Goal: Information Seeking & Learning: Learn about a topic

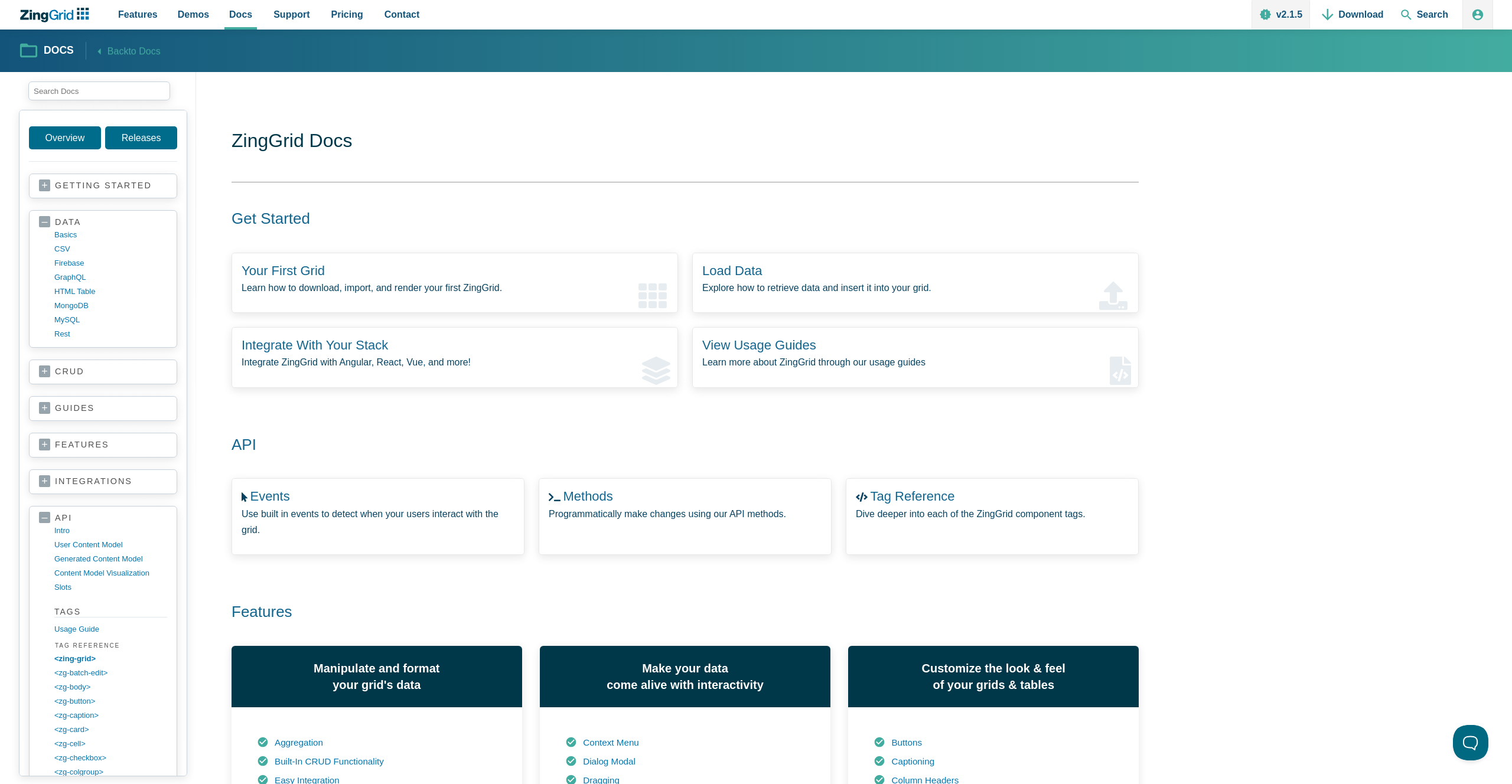
scroll to position [326, 0]
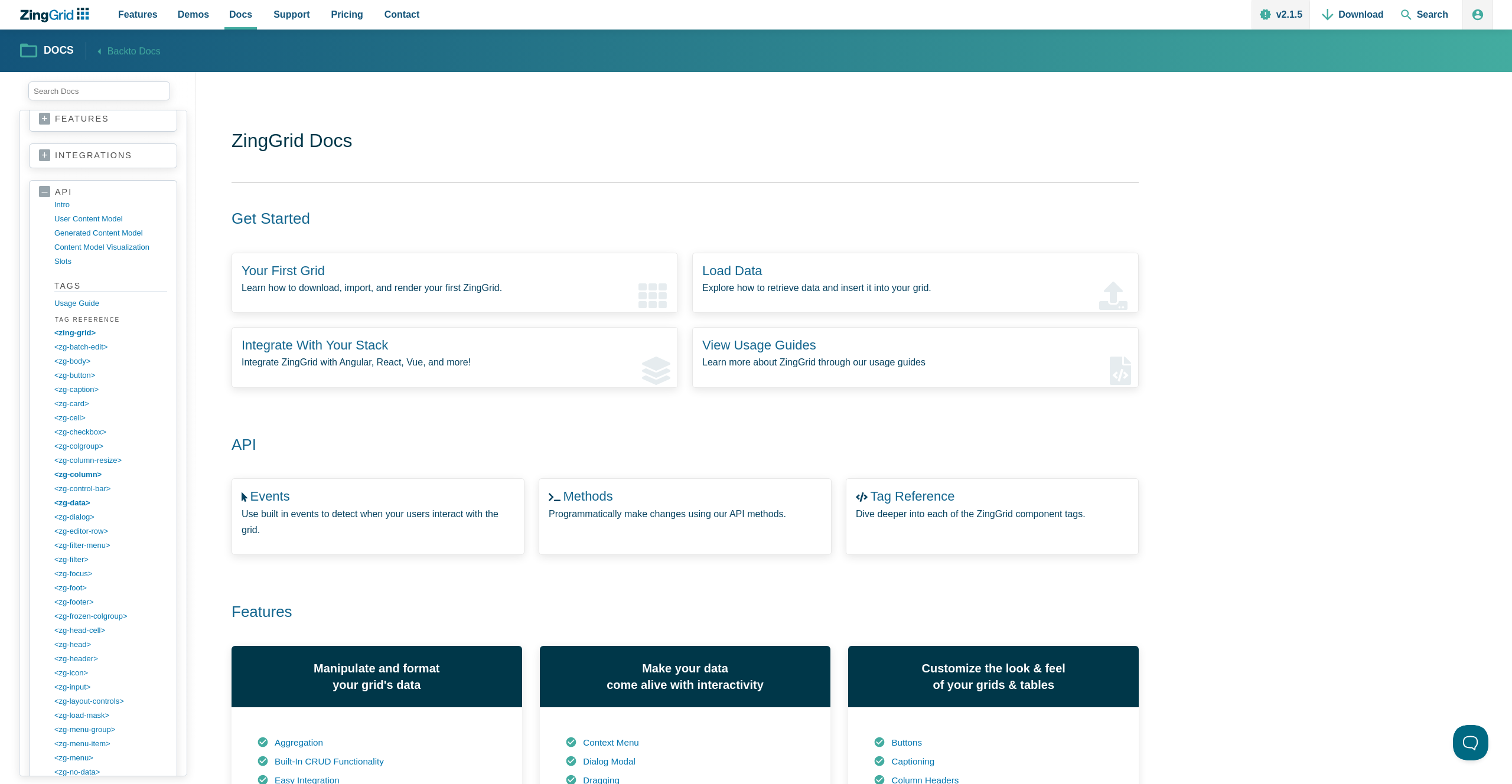
click at [41, 189] on link "api" at bounding box center [103, 192] width 128 height 11
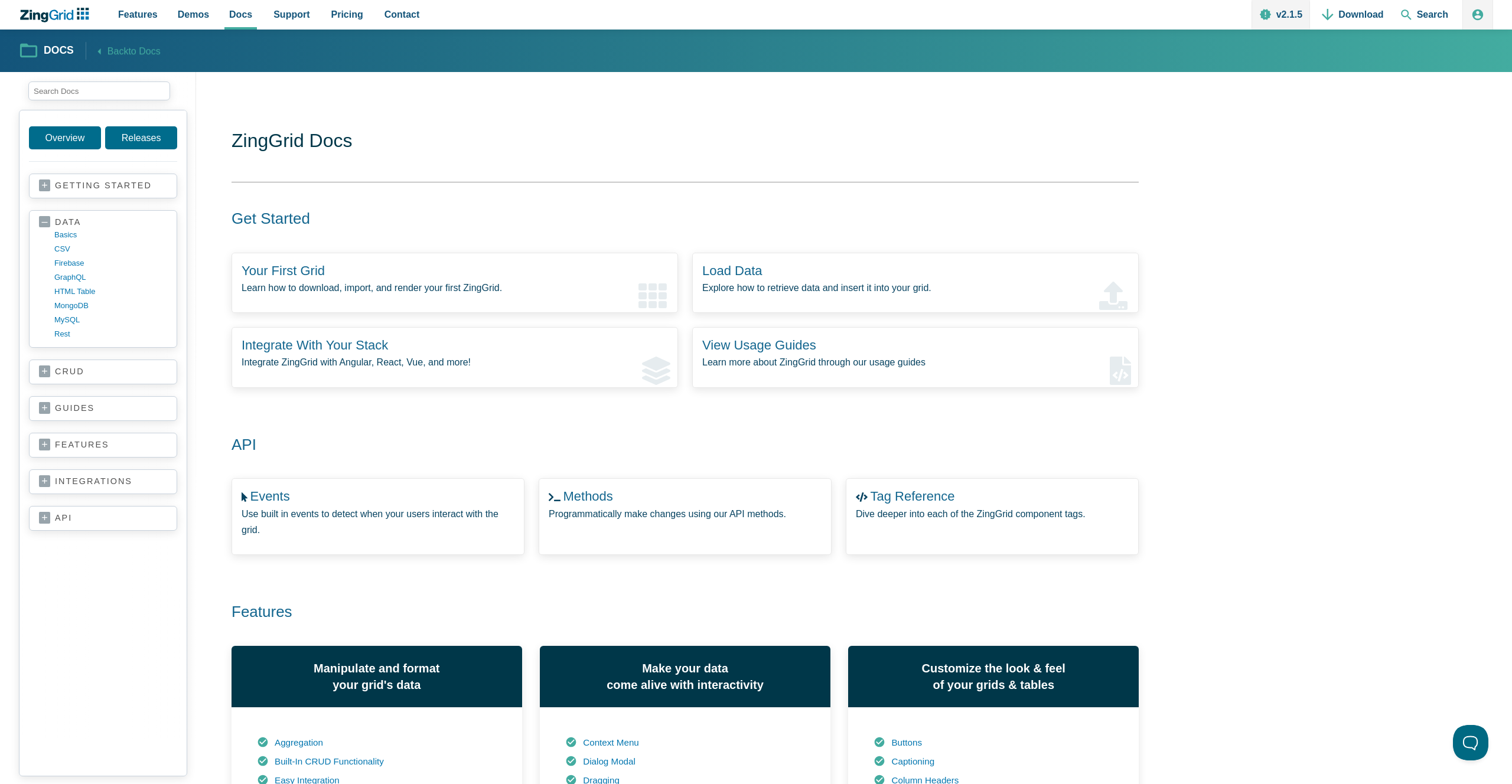
scroll to position [0, 0]
click at [42, 451] on link "features" at bounding box center [103, 445] width 128 height 11
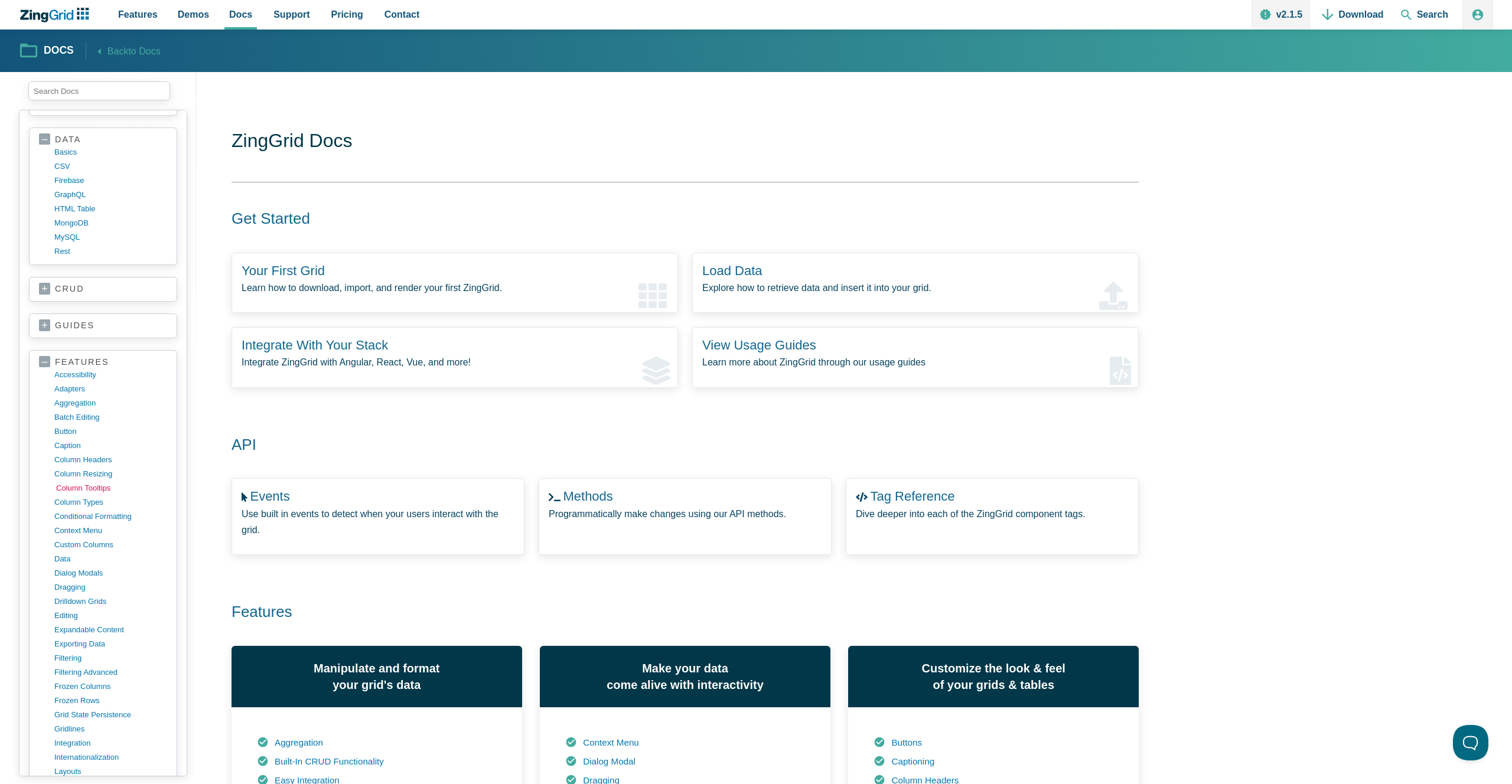
scroll to position [85, 0]
click at [86, 667] on link "filtering advanced" at bounding box center [112, 671] width 112 height 14
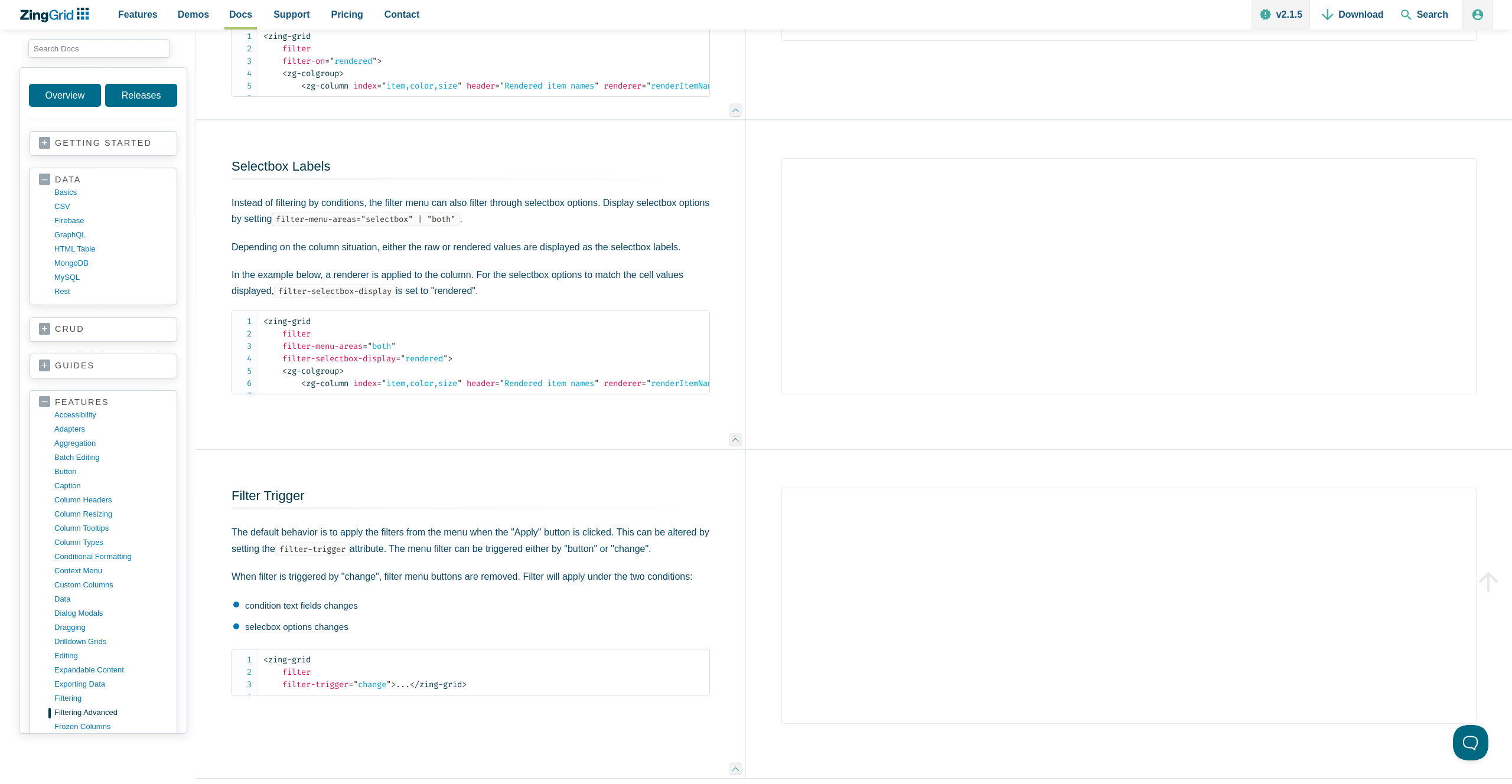
scroll to position [3764, 0]
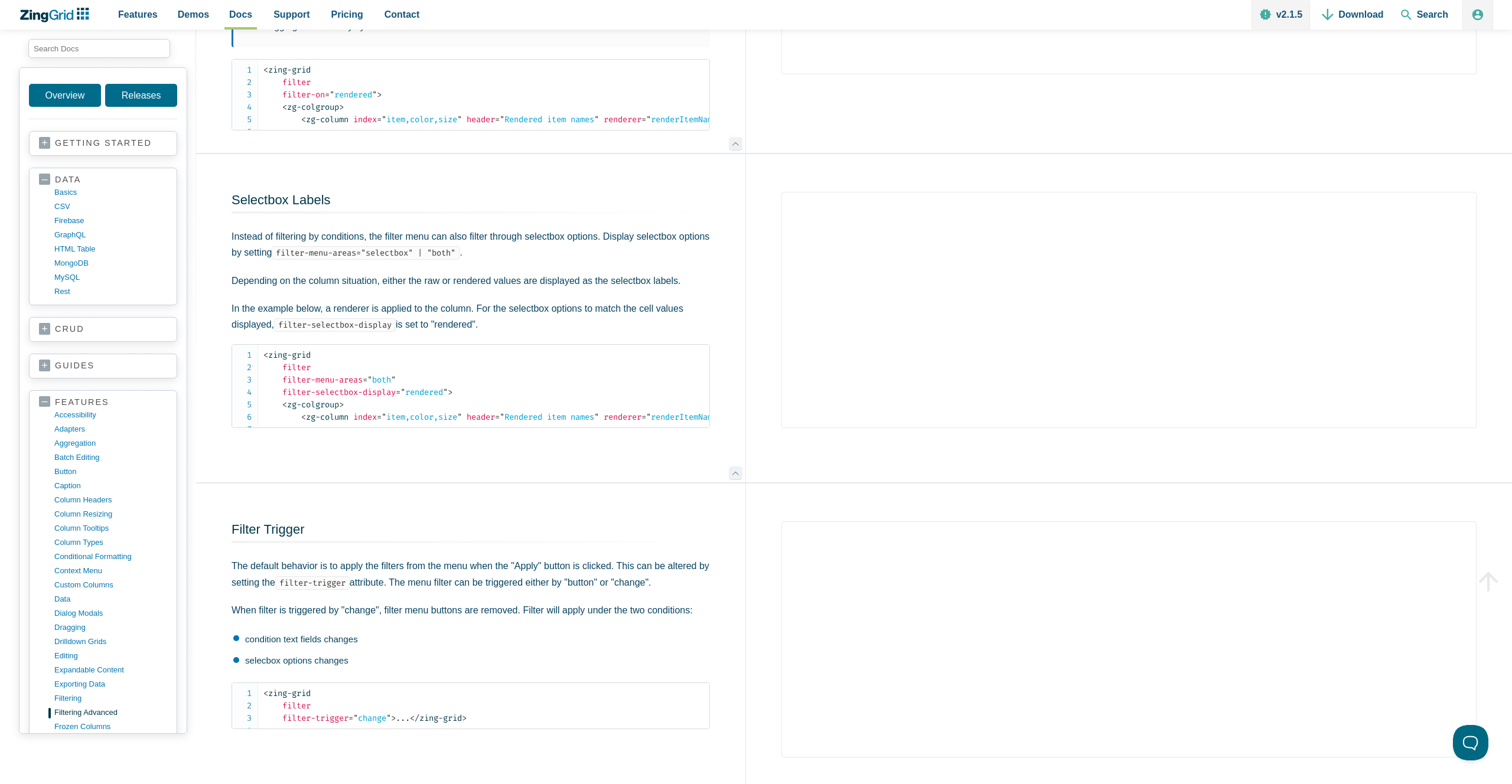
click at [604, 363] on div "Selectbox Labels Instead of filtering by conditions, the filter menu can also f…" at bounding box center [471, 319] width 549 height 329
click at [235, 203] on use "App Content" at bounding box center [231, 200] width 10 height 5
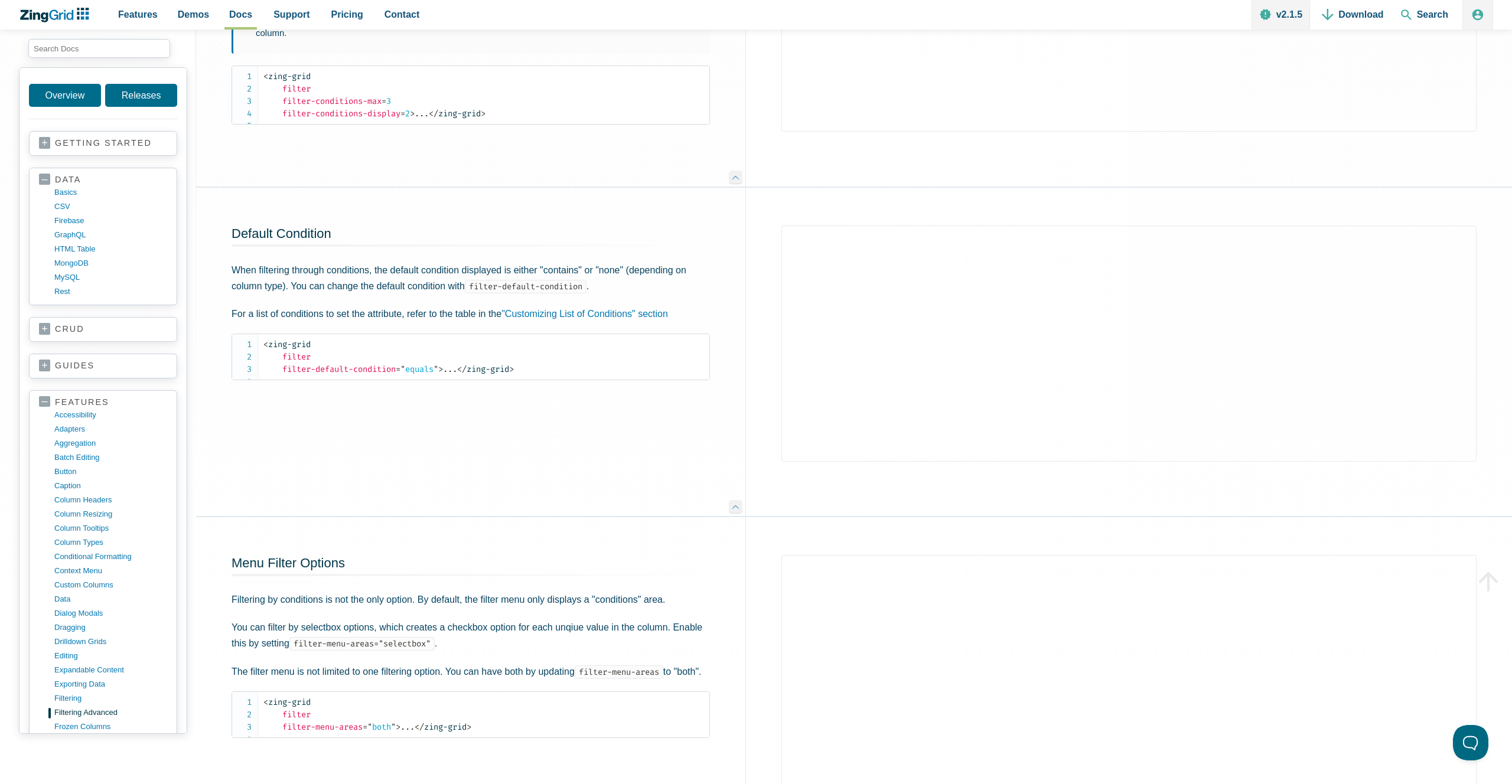
scroll to position [2469, 0]
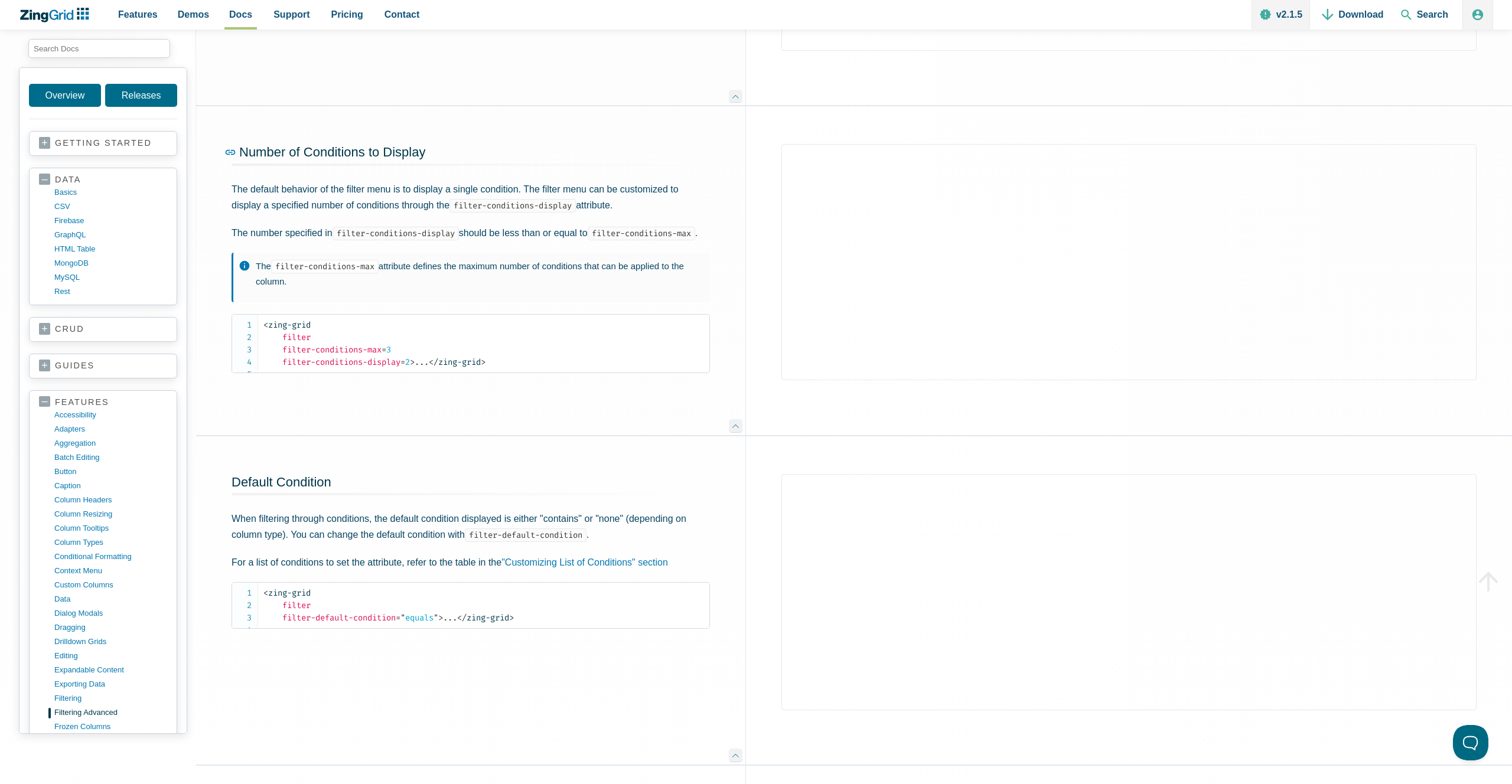
click at [350, 160] on span "Number of Conditions to Display" at bounding box center [332, 152] width 186 height 15
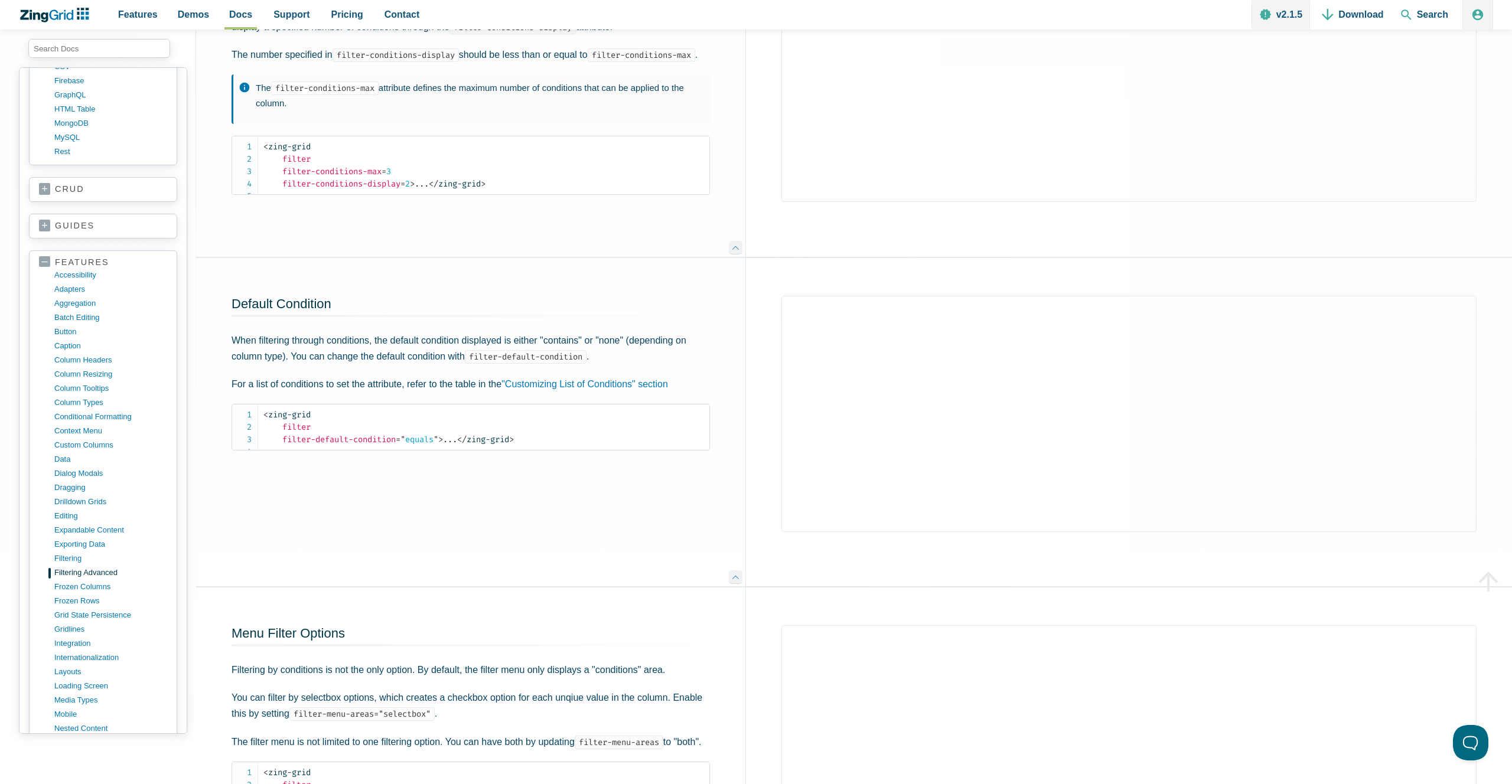
scroll to position [87, 0]
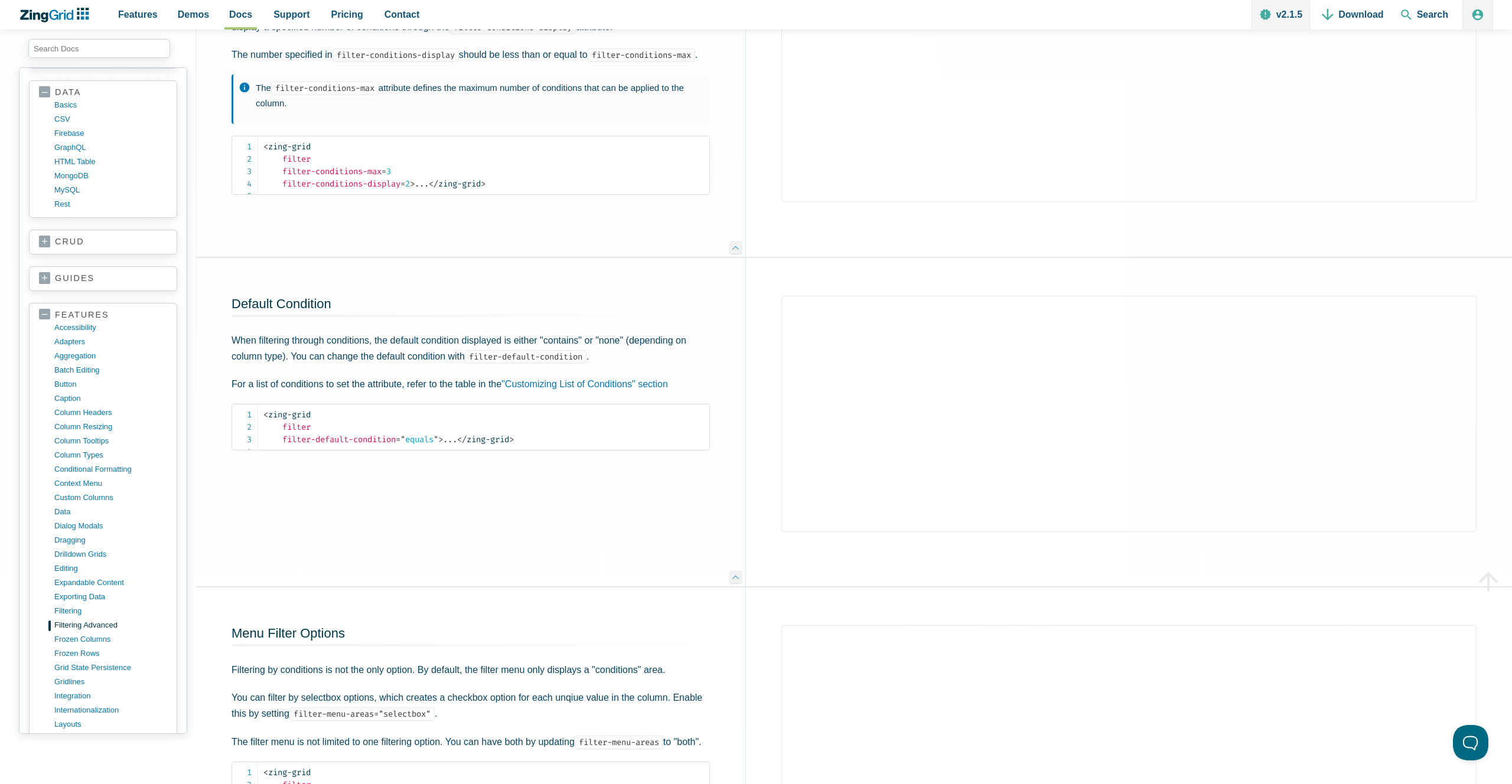
click at [48, 284] on link "guides" at bounding box center [103, 279] width 128 height 11
click at [65, 323] on link "column" at bounding box center [112, 319] width 112 height 14
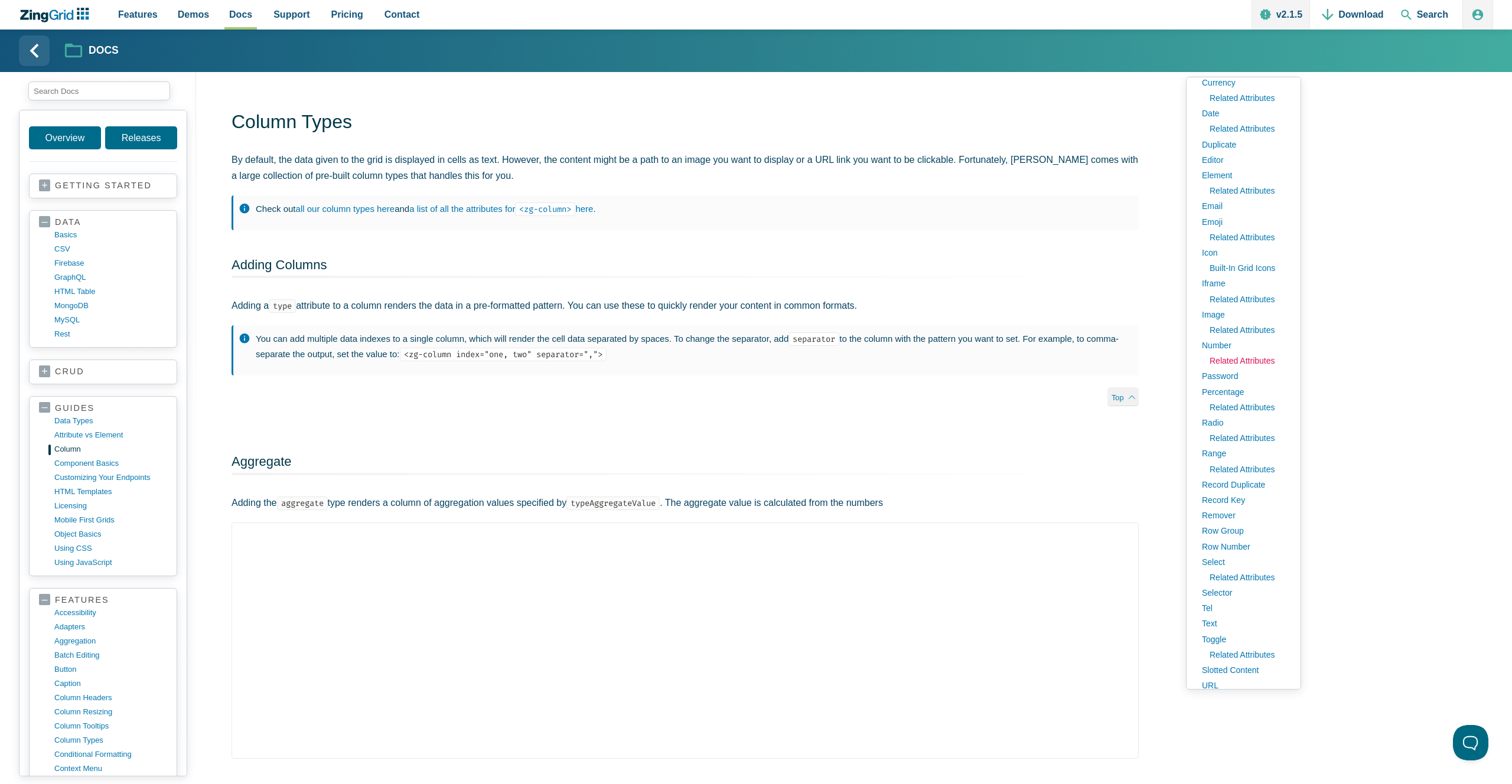
scroll to position [192, 0]
click at [1214, 550] on link "Select" at bounding box center [1243, 552] width 95 height 15
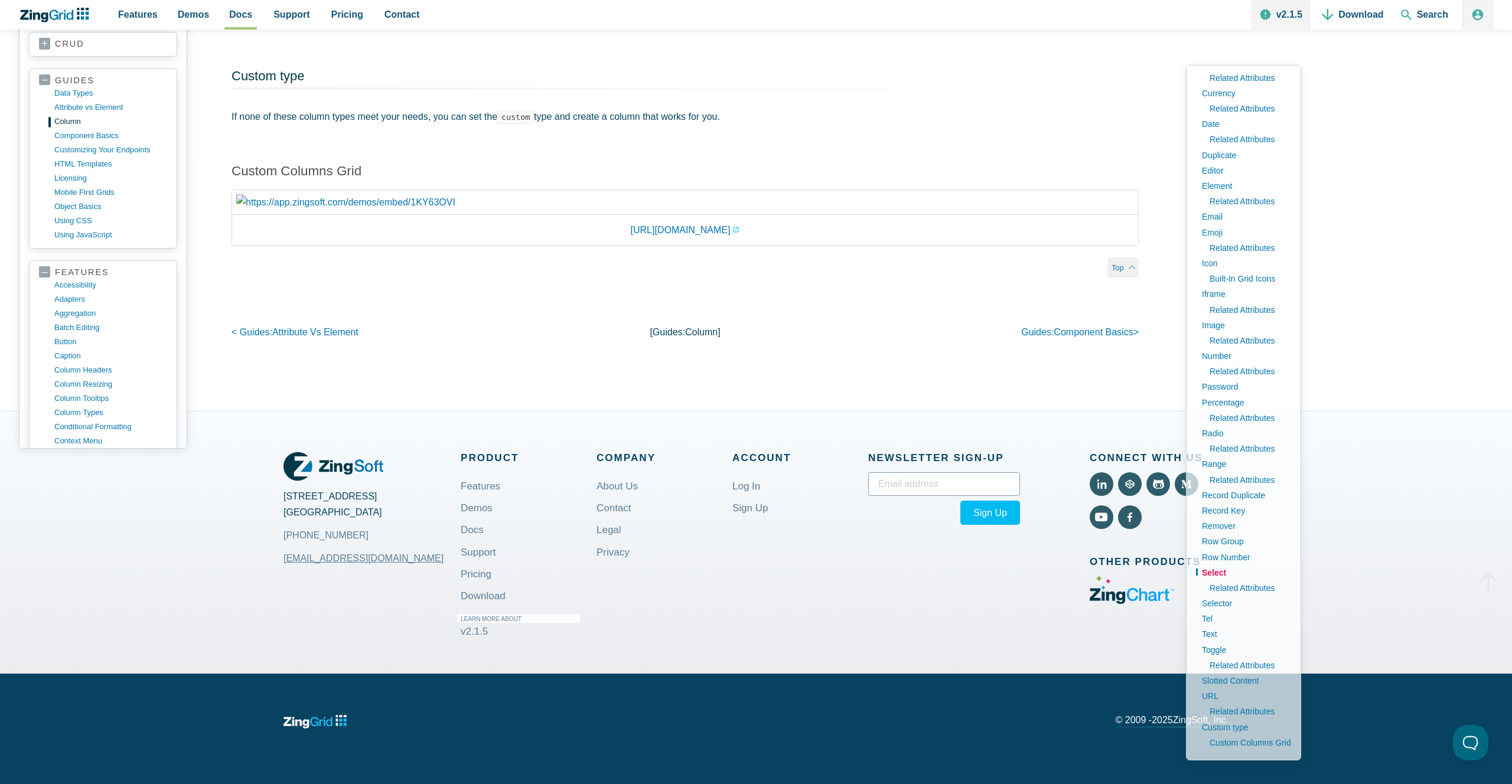
scroll to position [160, 0]
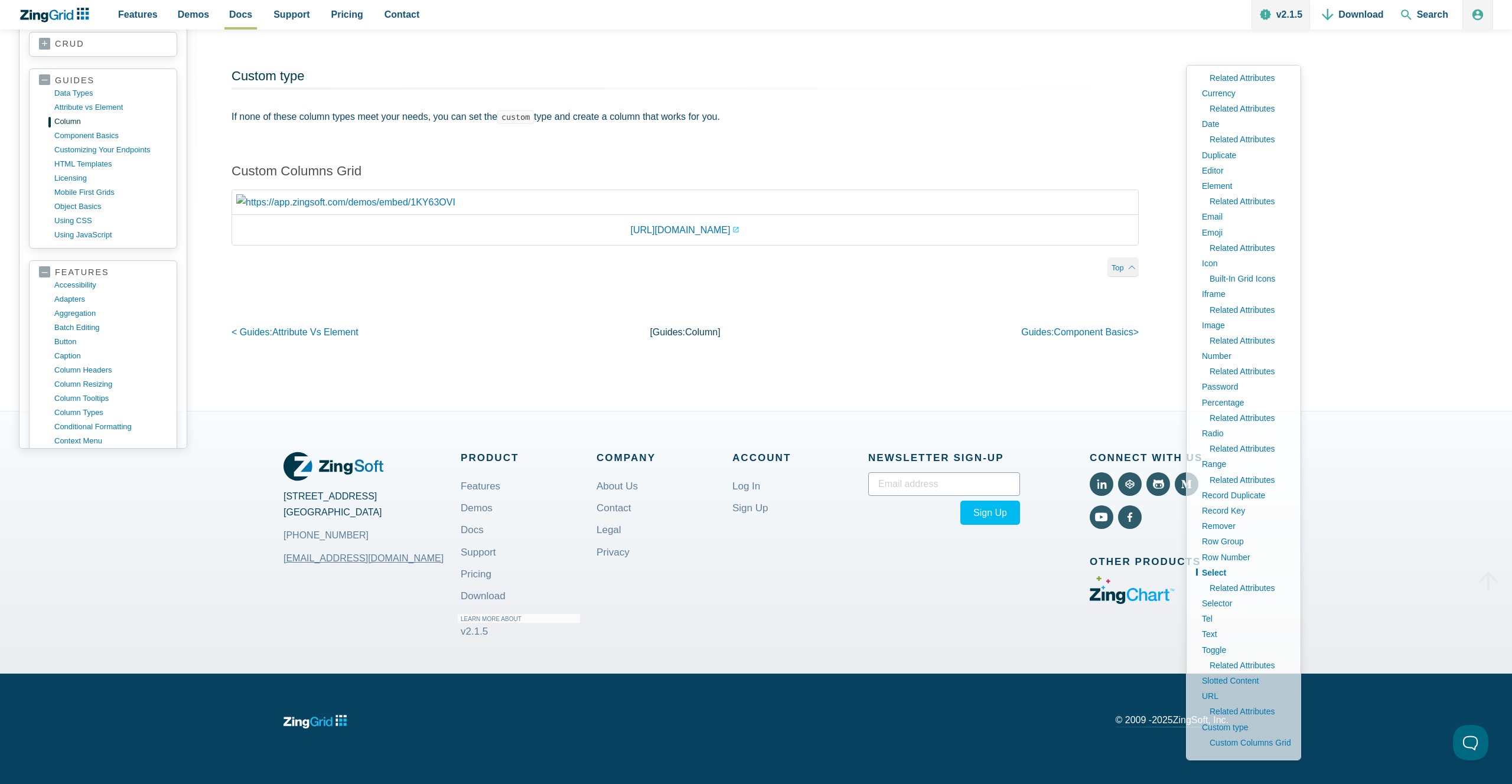
click at [1430, 14] on span "Search" at bounding box center [1424, 15] width 57 height 29
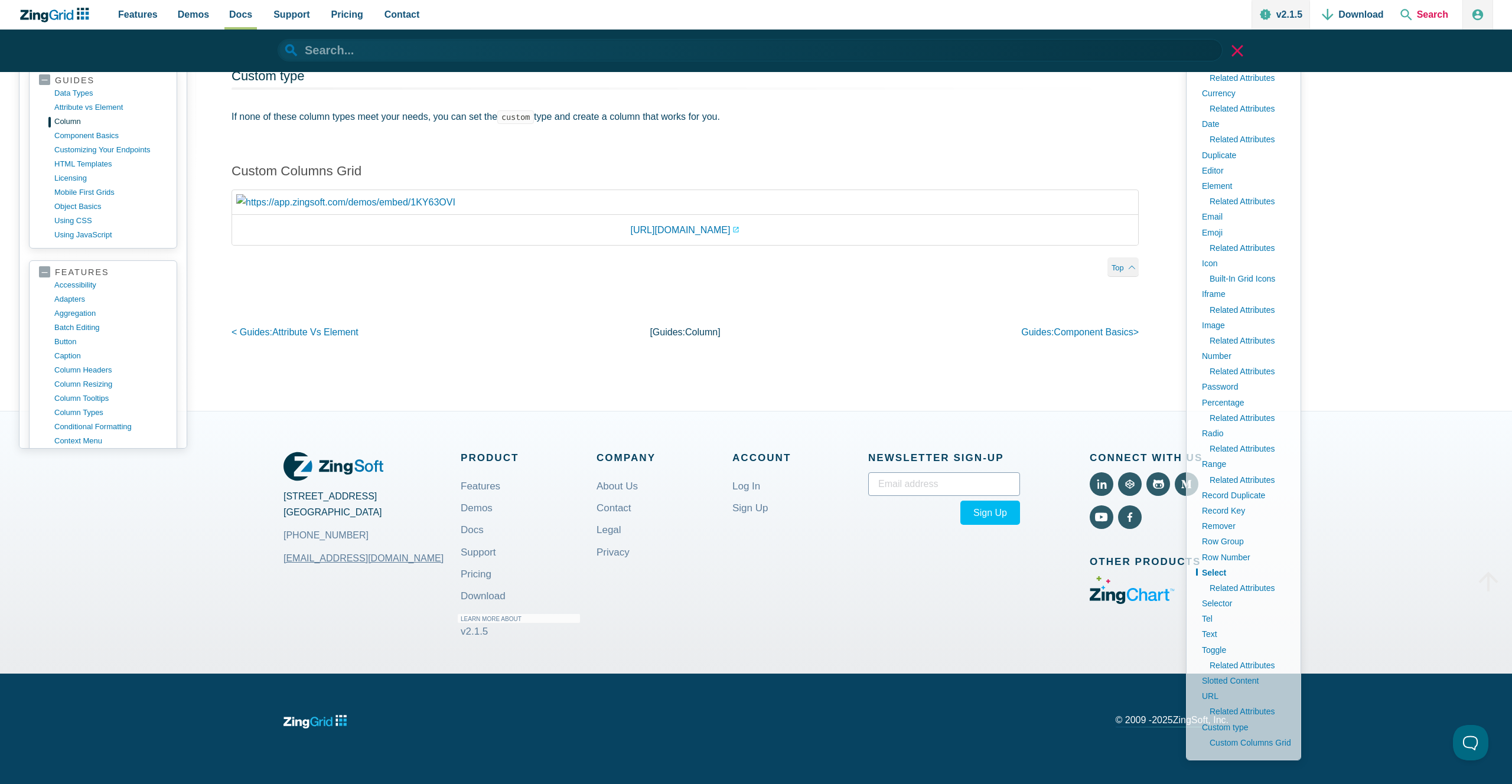
paste input "type-select-multiple"
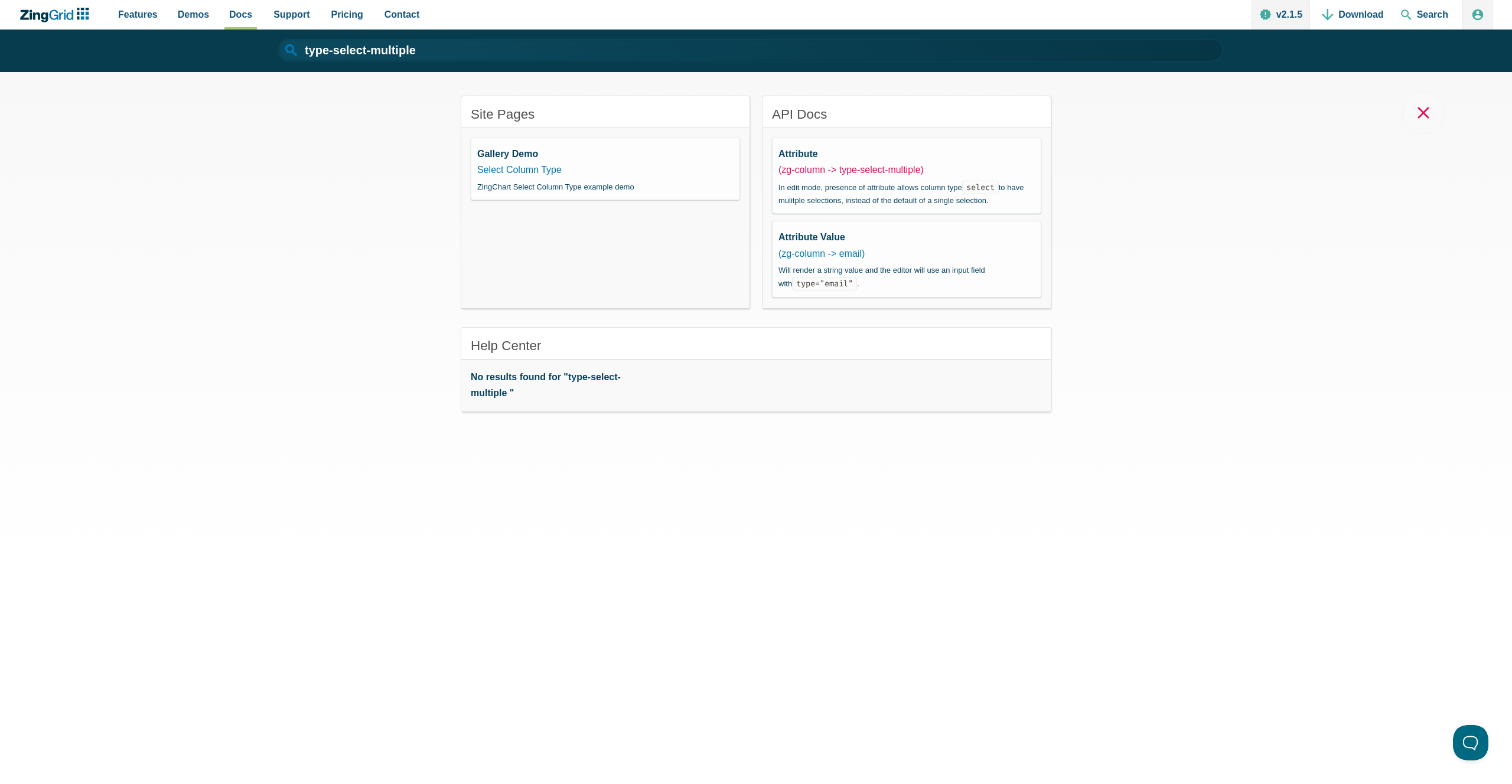
click at [822, 174] on link "(zg-column -> type-select-multiple)" at bounding box center [851, 170] width 145 height 10
type input "type-select-multiple"
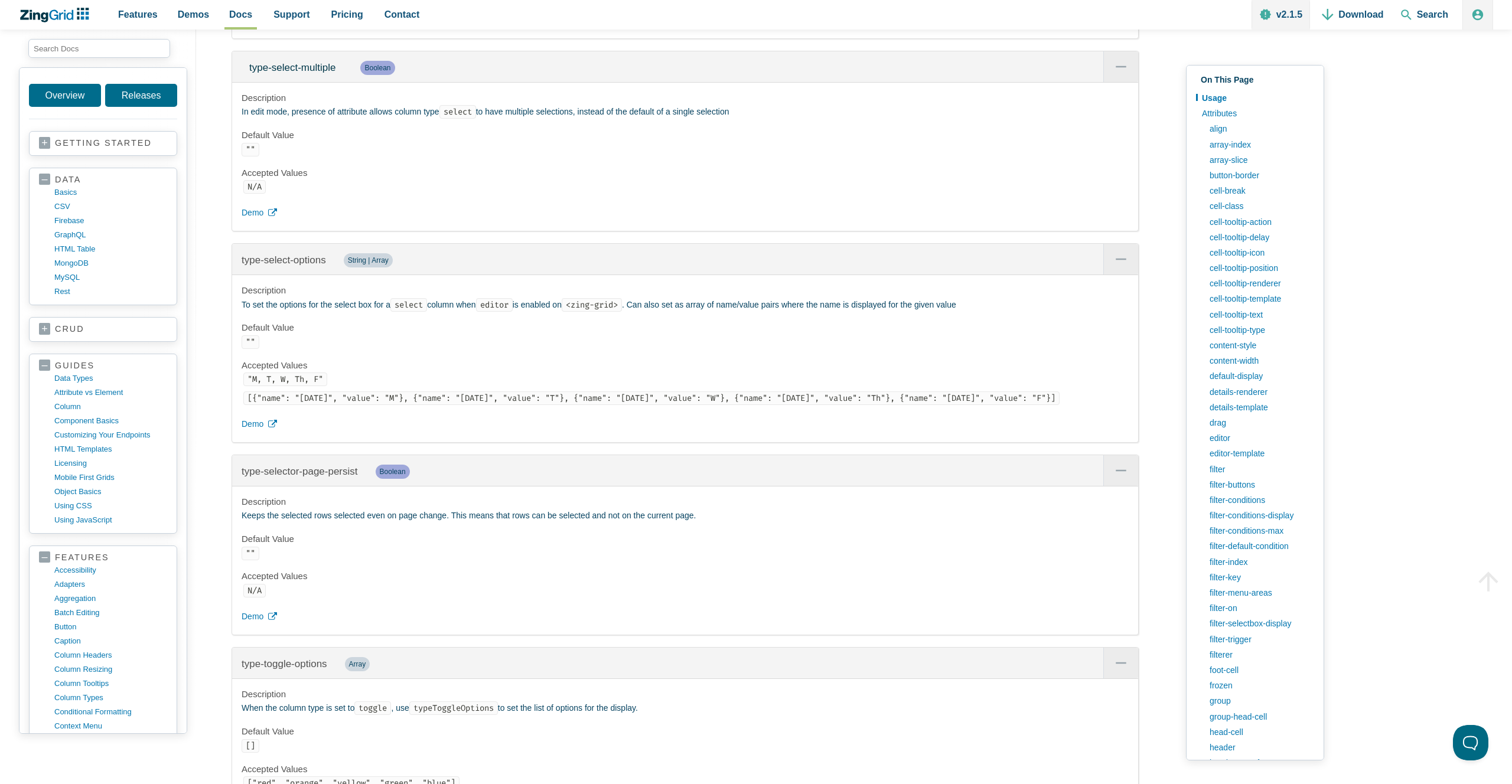
scroll to position [23720, 0]
click at [284, 73] on span "type-select-multiple" at bounding box center [293, 69] width 86 height 11
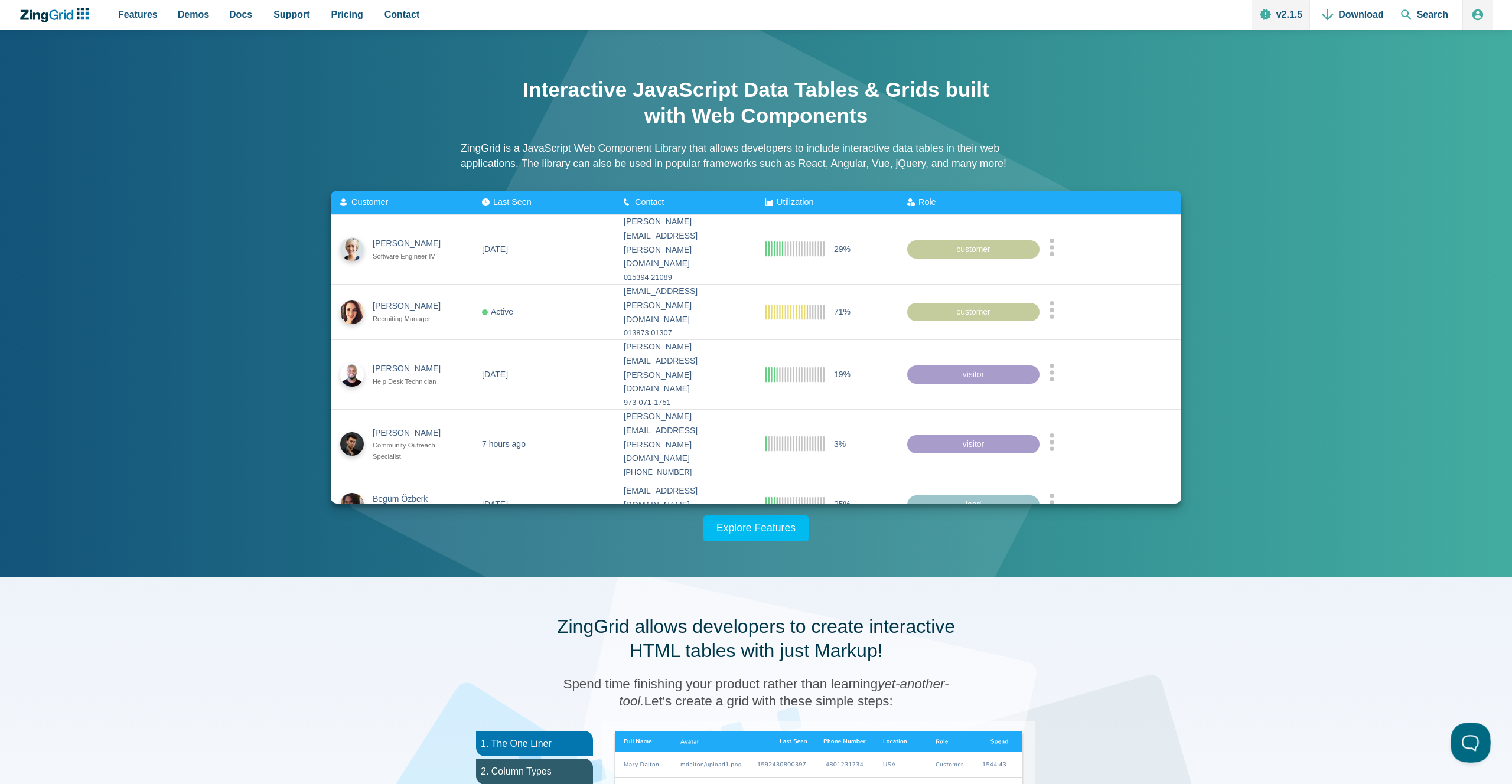
click at [1479, 743] on button at bounding box center [1468, 740] width 35 height 35
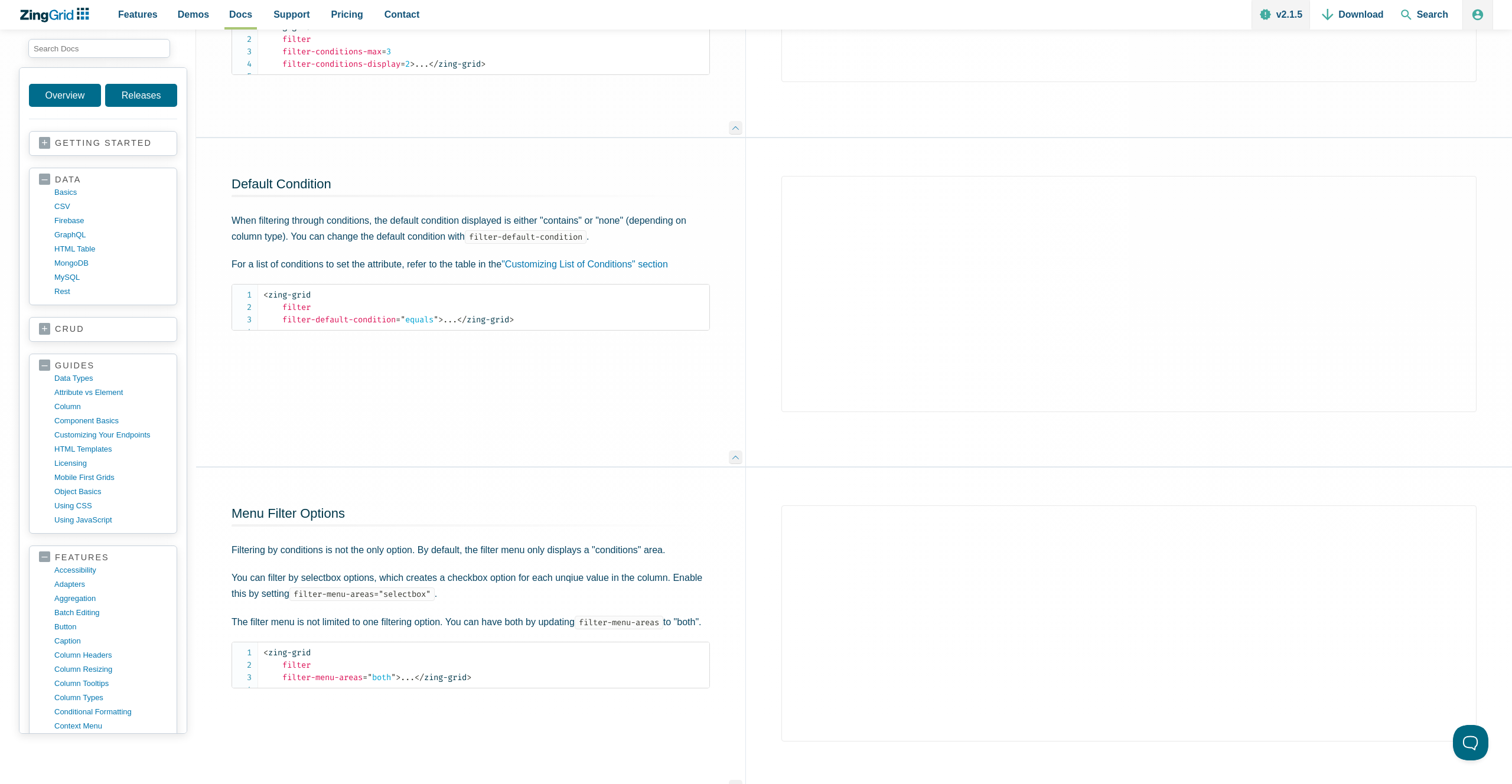
scroll to position [2767, 0]
click at [72, 403] on link "column" at bounding box center [112, 407] width 112 height 14
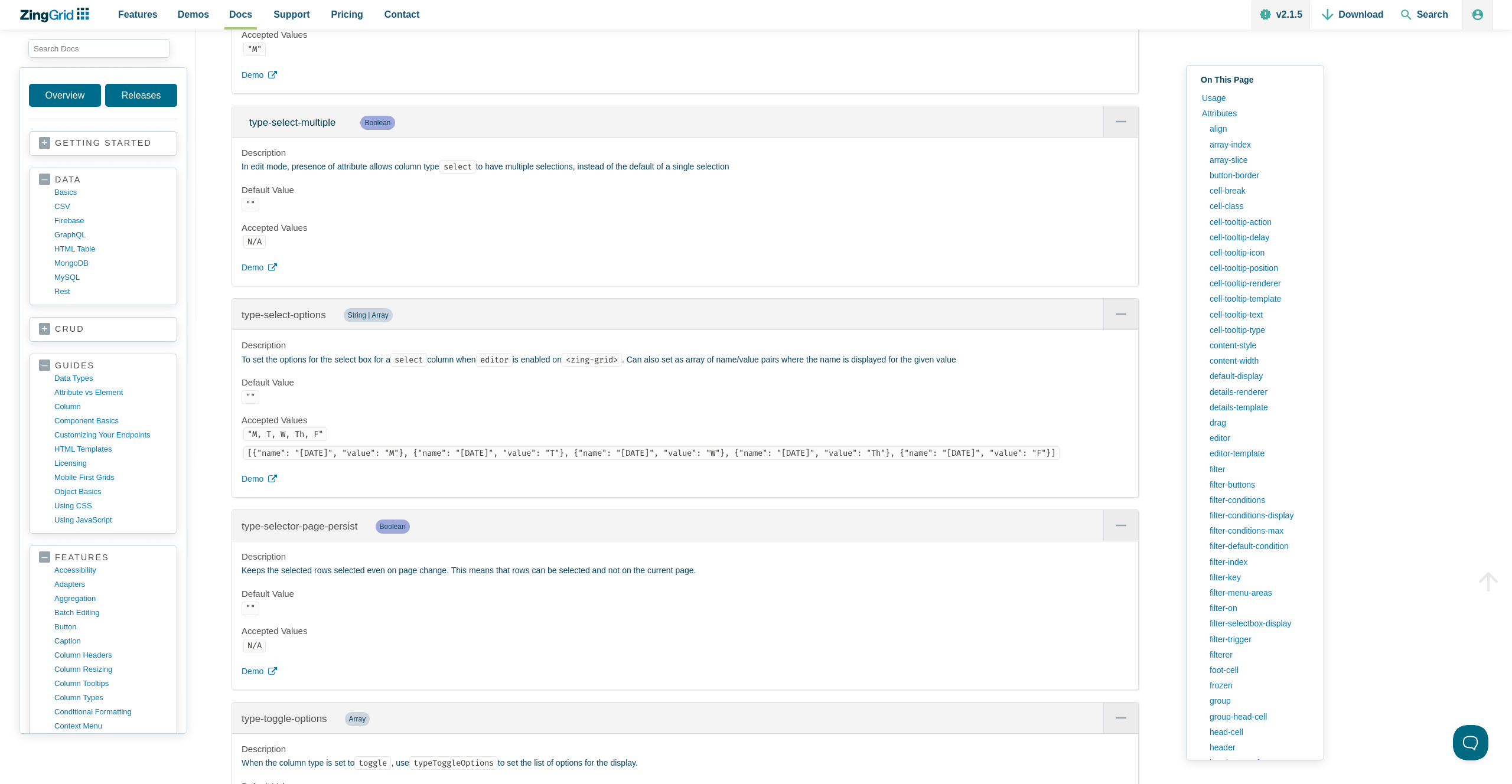
scroll to position [23665, 0]
click at [250, 265] on span "Demo" at bounding box center [252, 268] width 22 height 14
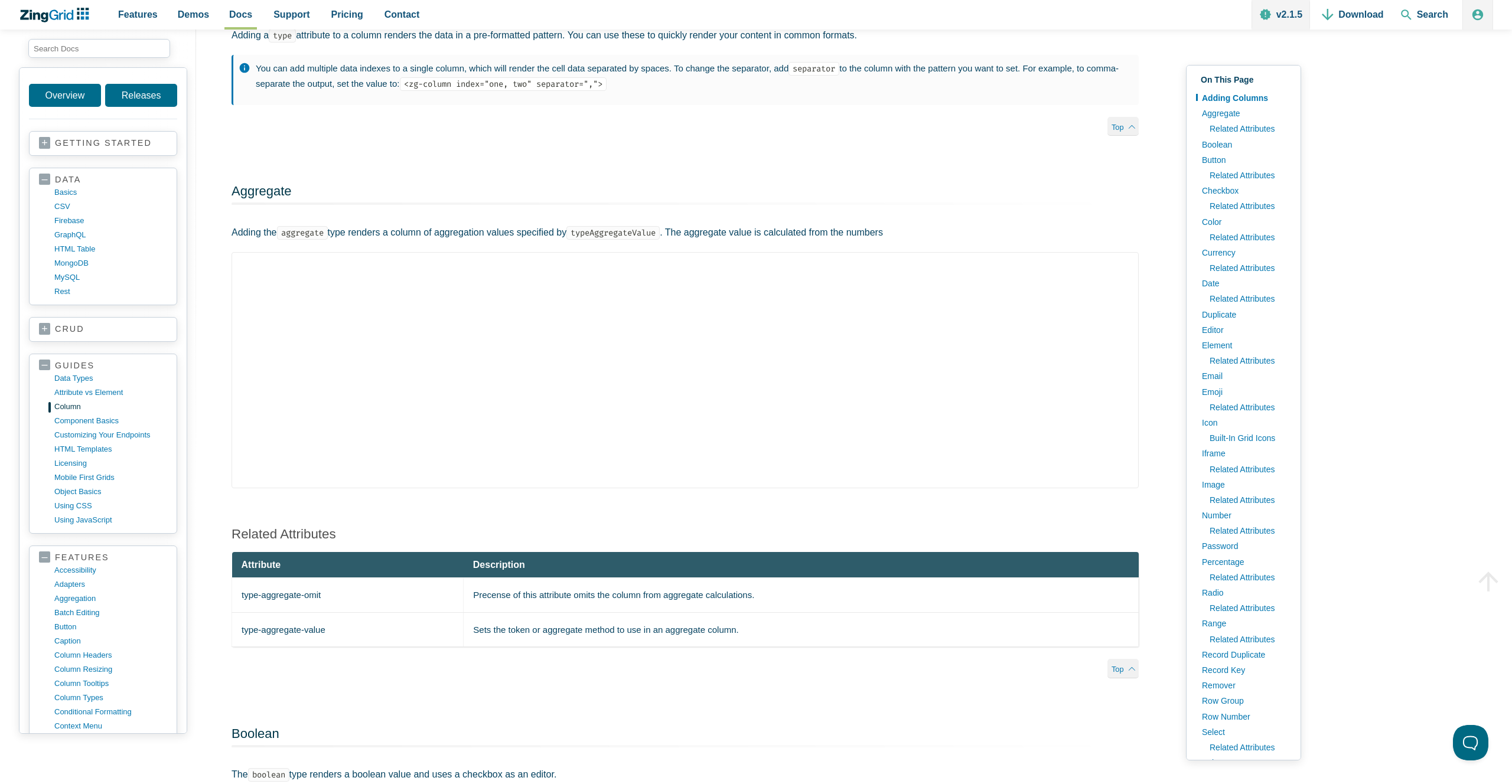
scroll to position [160, 0]
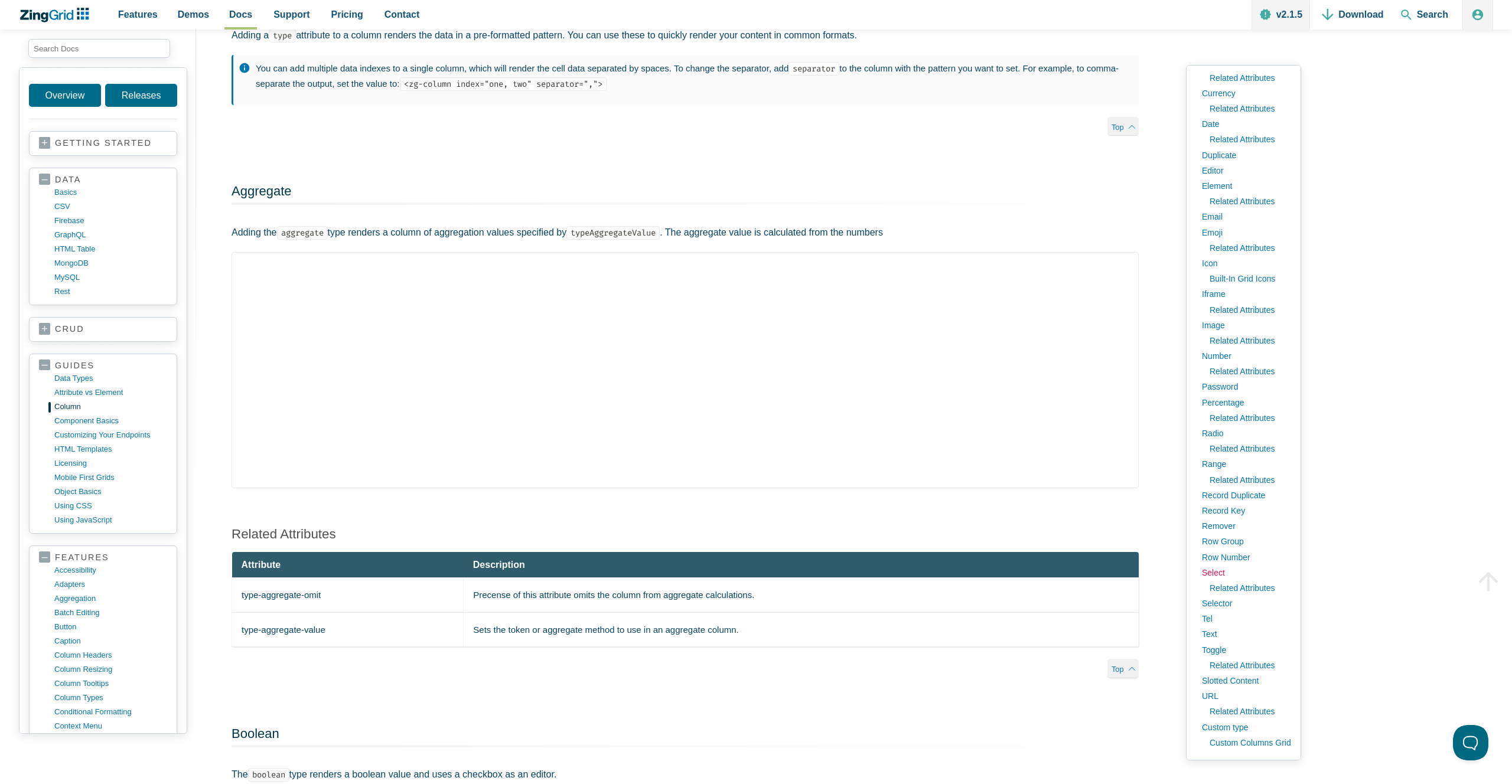
click at [1216, 575] on link "Select" at bounding box center [1243, 572] width 95 height 15
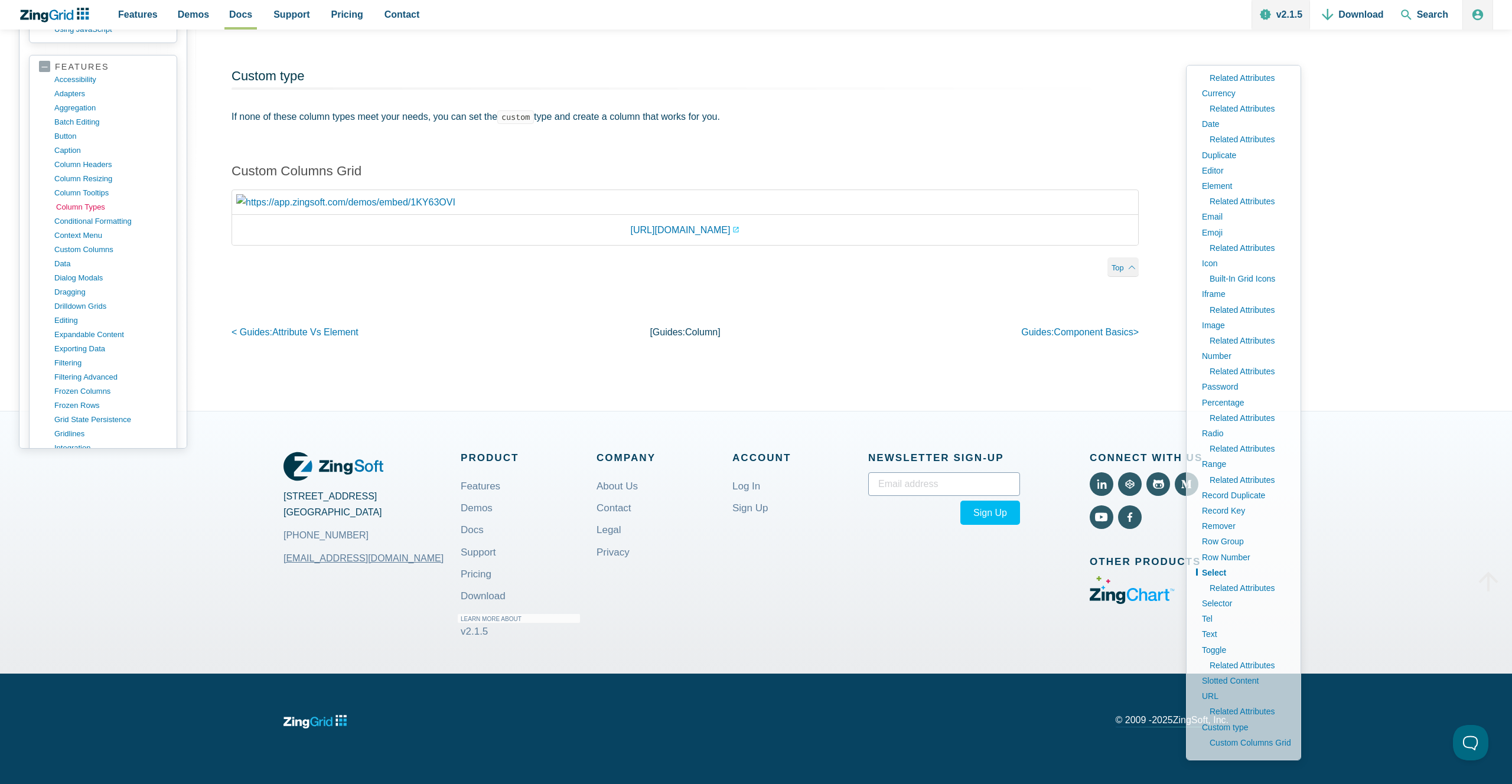
scroll to position [206, 0]
click at [64, 370] on link "filtering" at bounding box center [112, 362] width 112 height 14
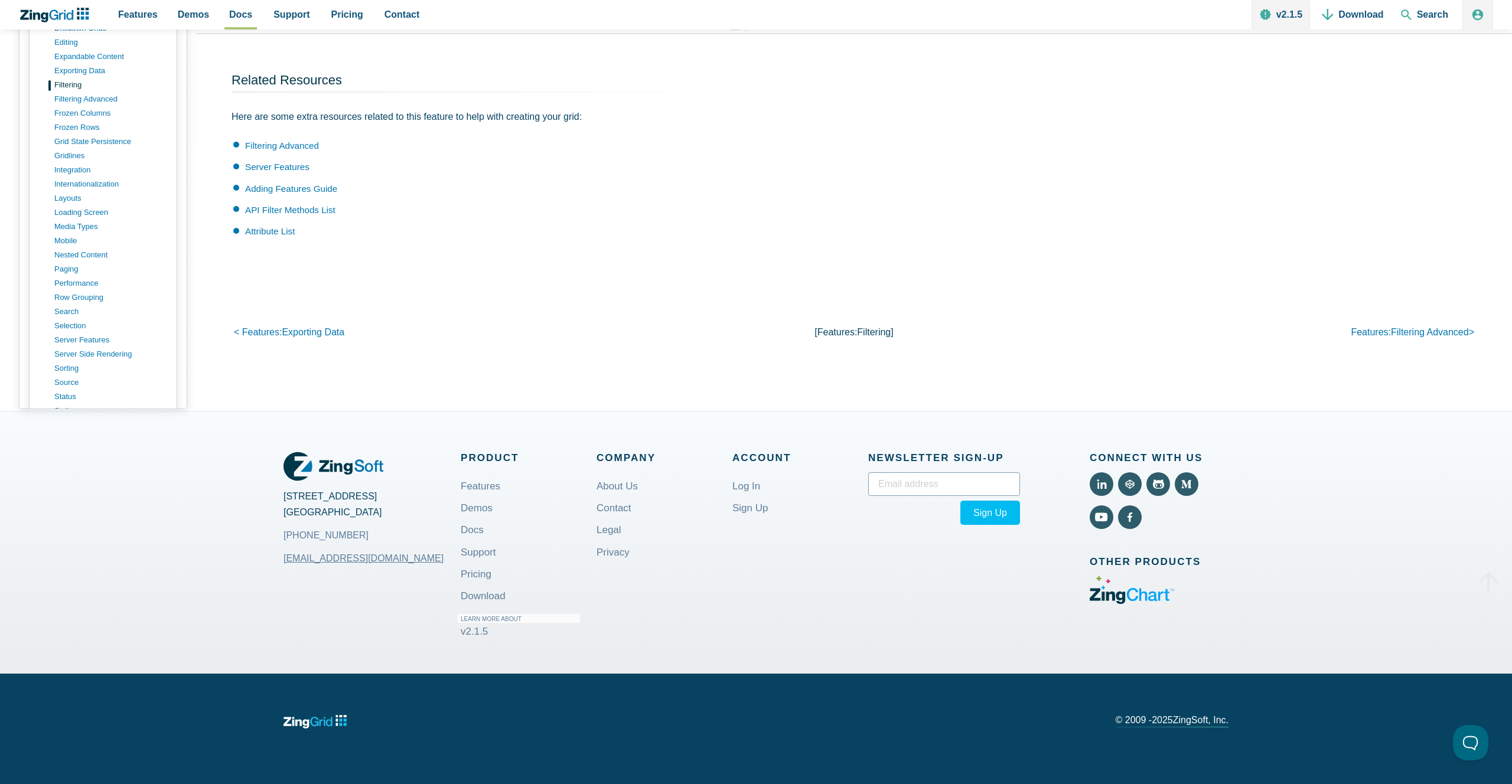
scroll to position [483, 0]
click at [285, 147] on link "Filtering Advanced" at bounding box center [282, 145] width 74 height 10
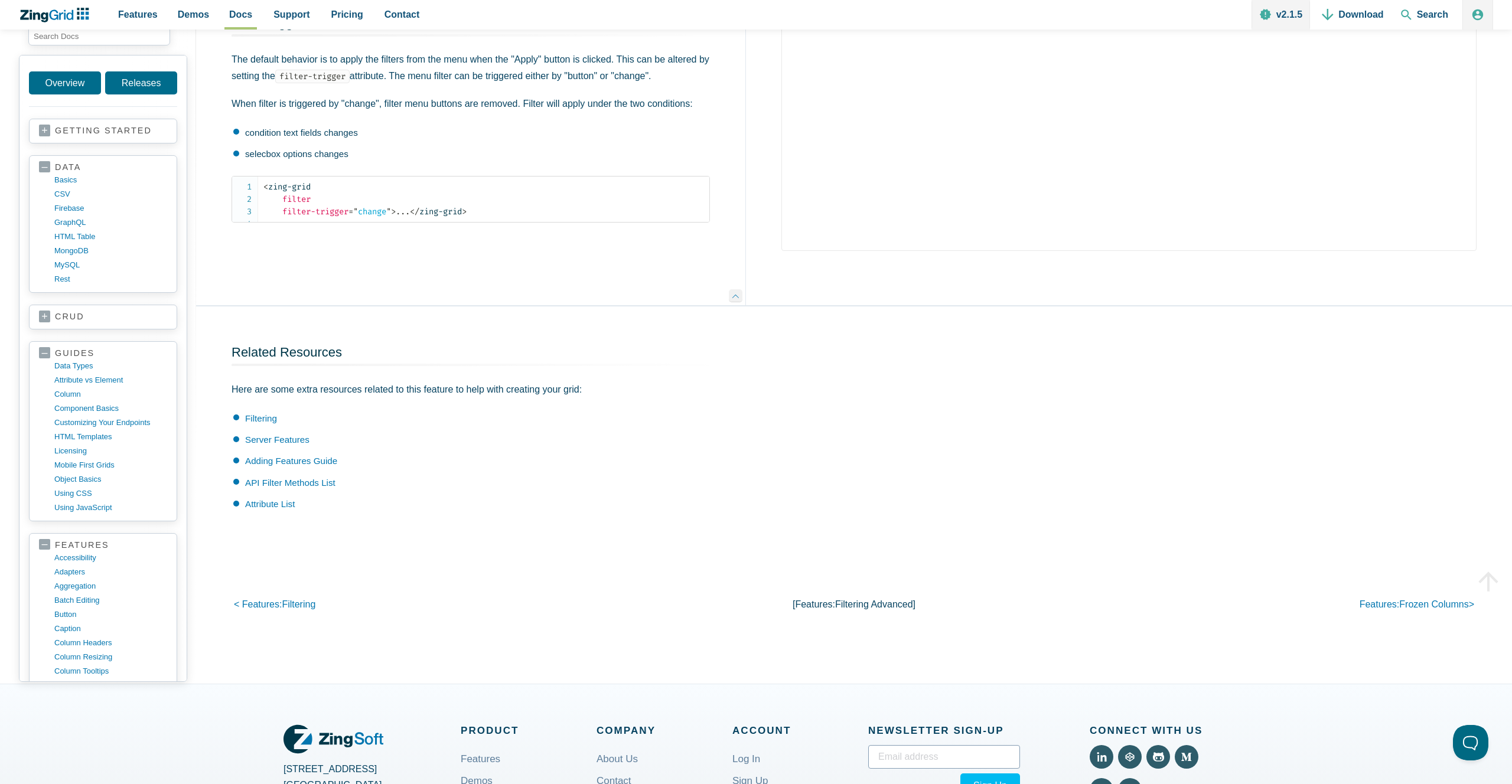
scroll to position [4170, 0]
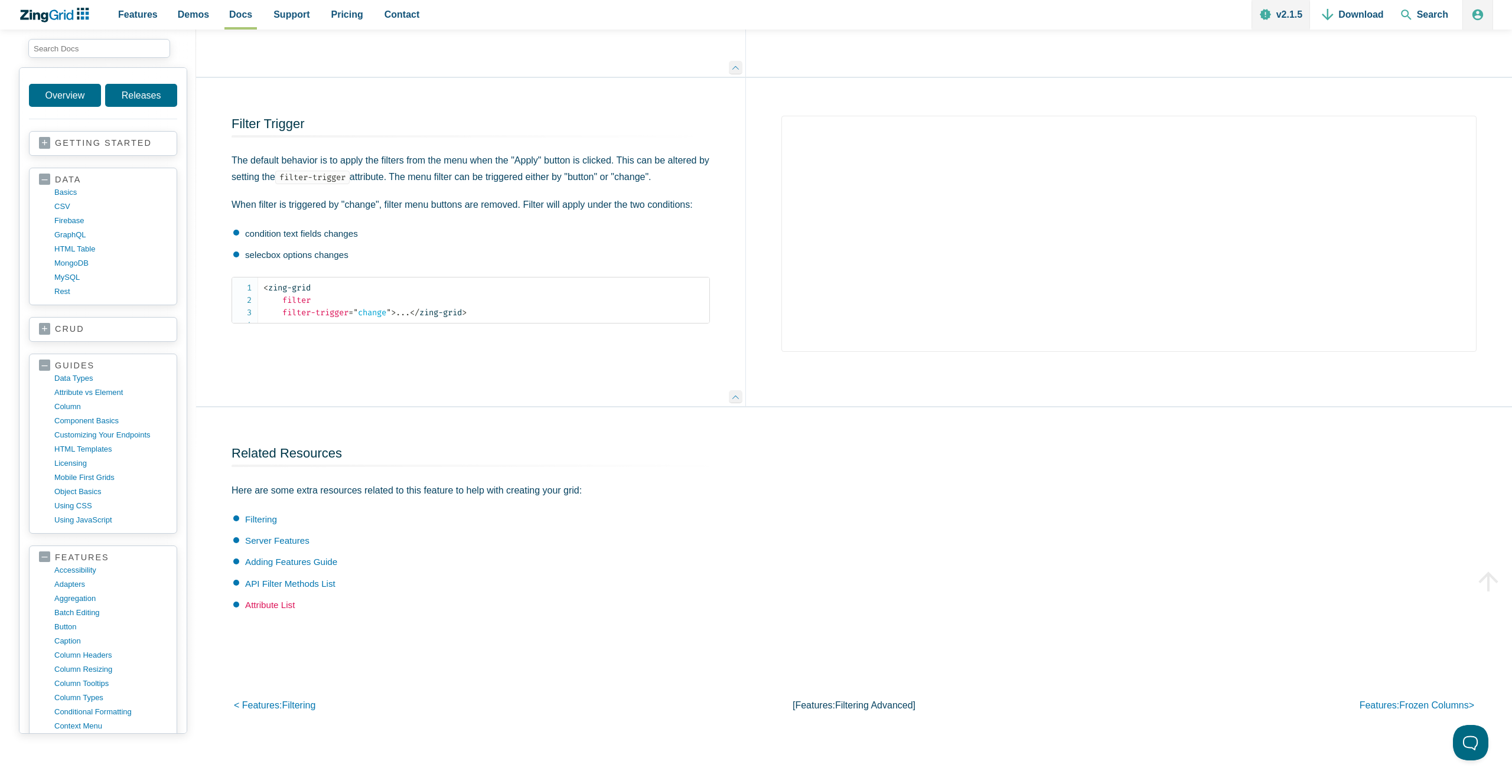
click at [287, 610] on link "Attribute List" at bounding box center [270, 605] width 50 height 10
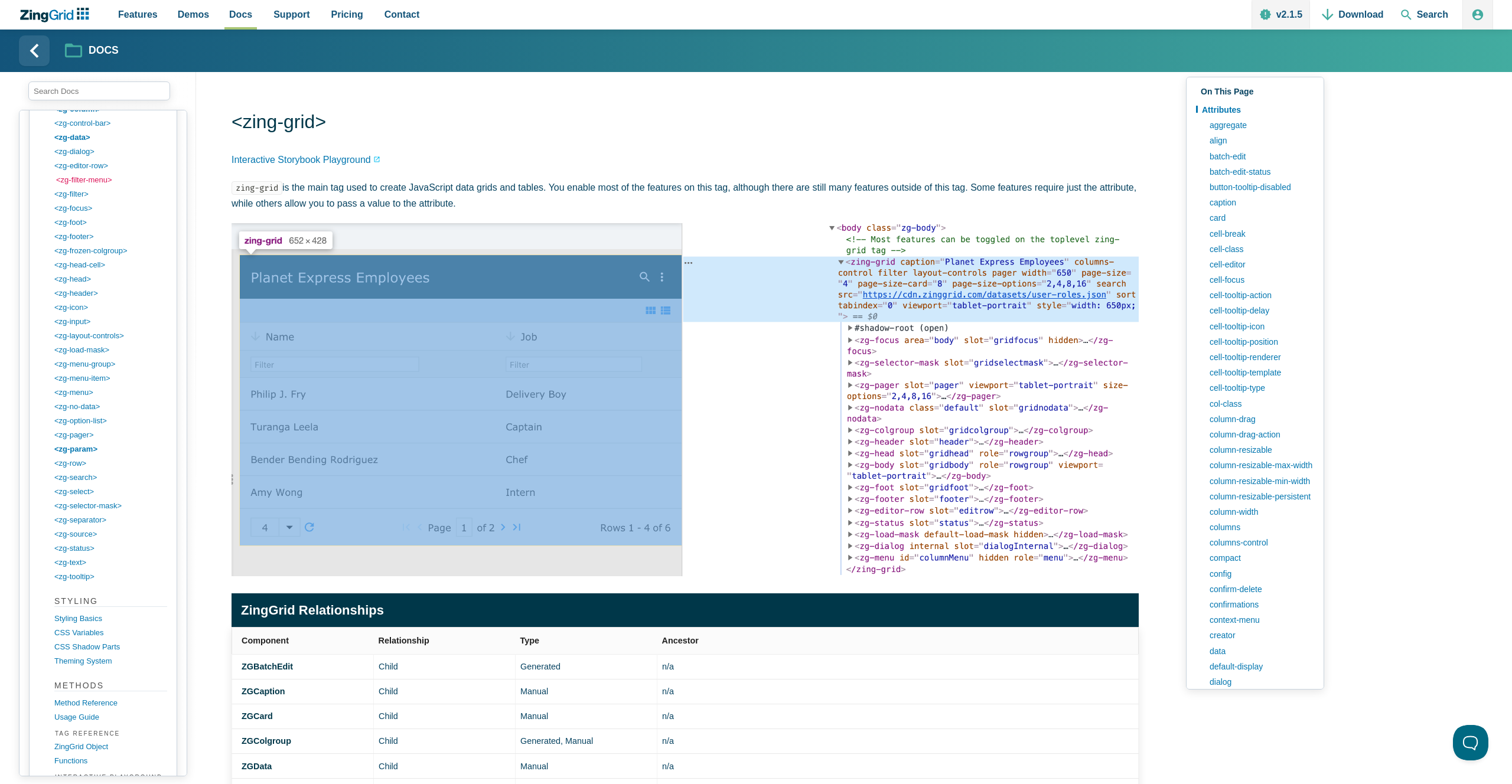
scroll to position [1515, 0]
click at [81, 174] on link "<zg-filter-menu>" at bounding box center [112, 177] width 112 height 14
